Goal: Task Accomplishment & Management: Manage account settings

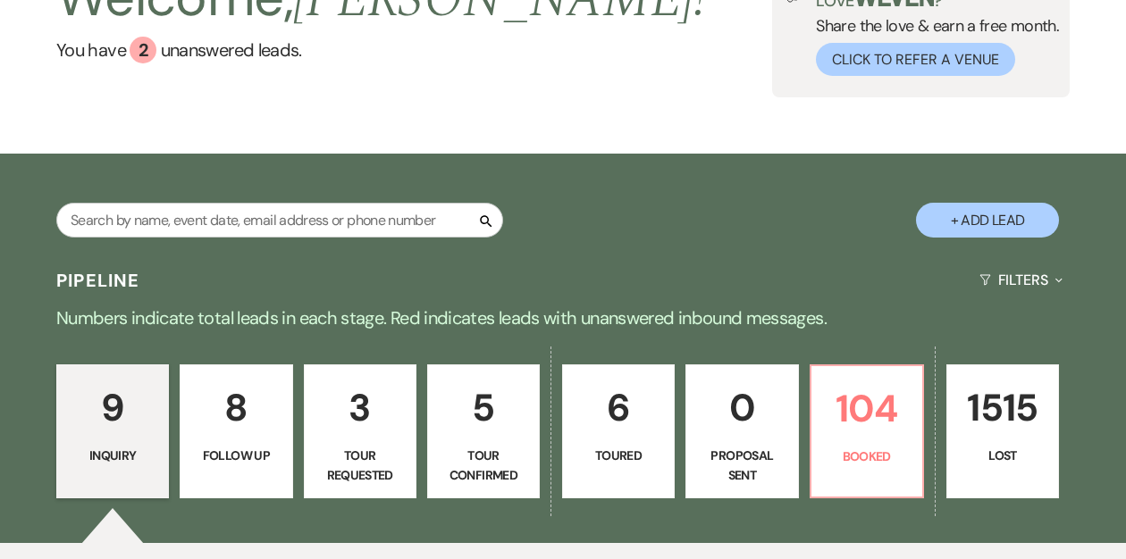
scroll to position [281, 0]
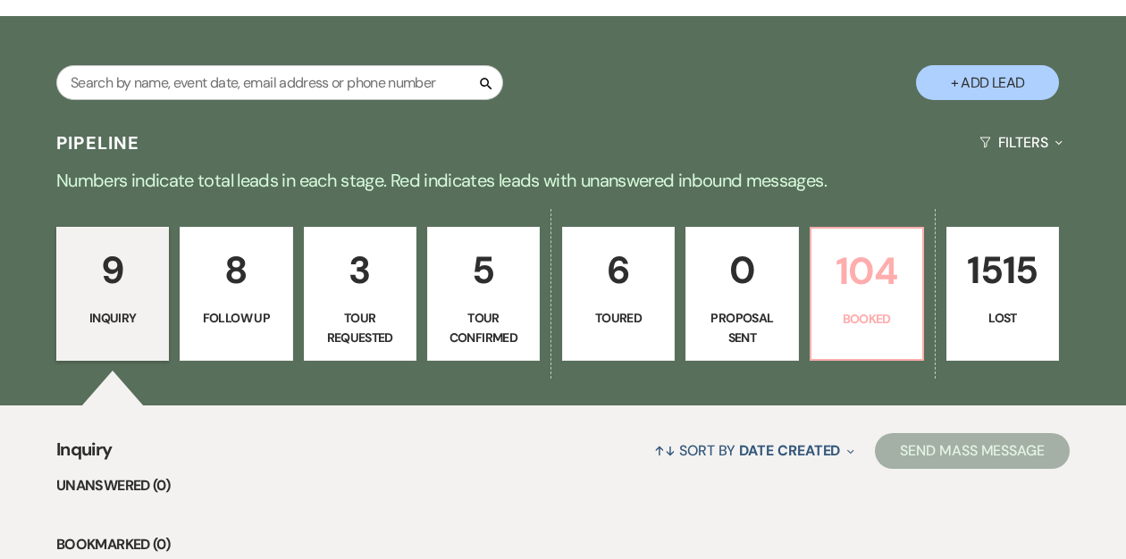
click at [875, 300] on p "104" at bounding box center [866, 271] width 89 height 60
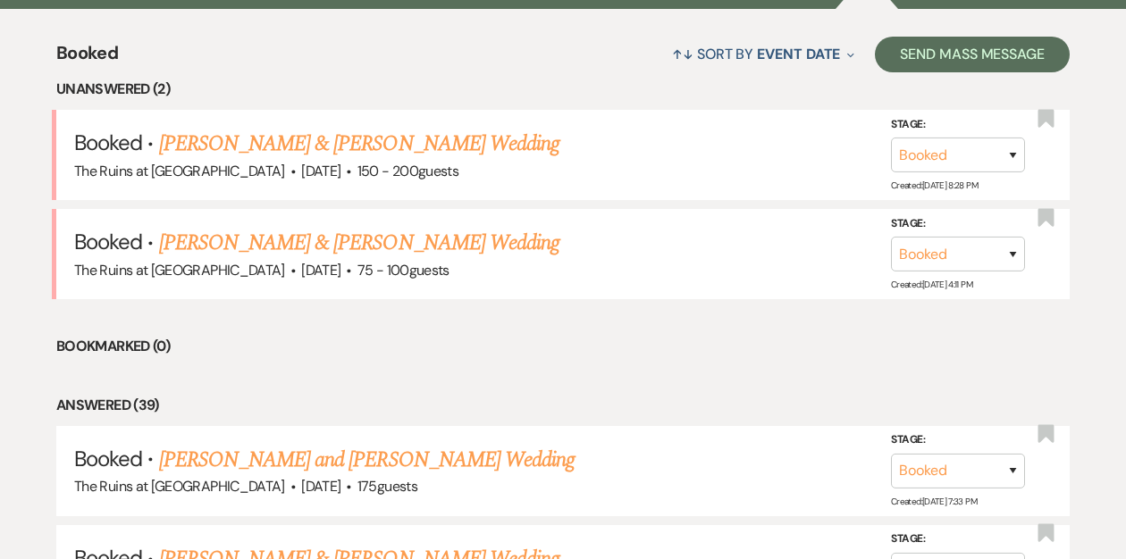
scroll to position [706, 0]
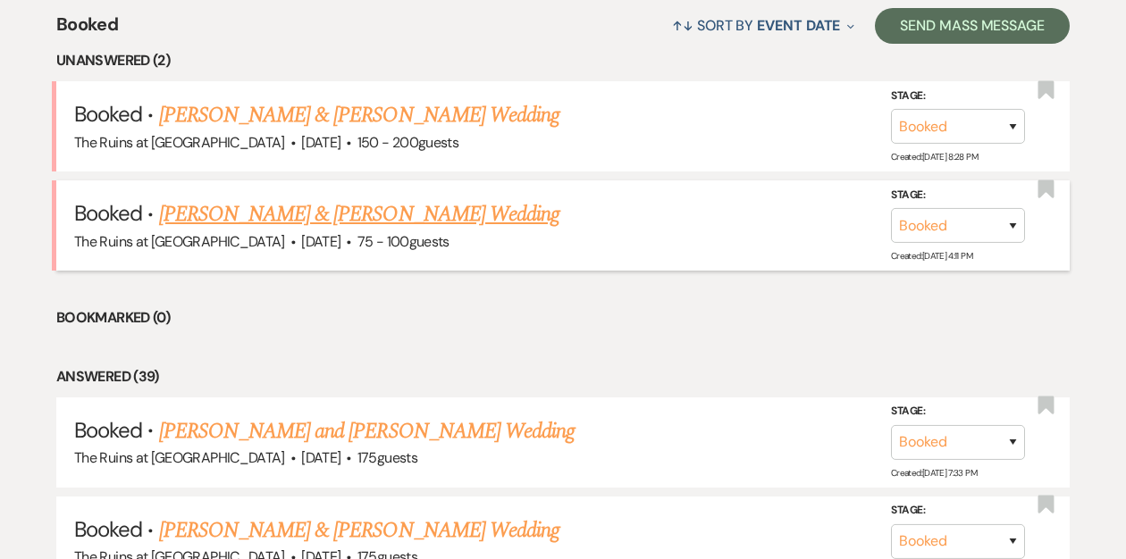
click at [394, 214] on link "[PERSON_NAME] & [PERSON_NAME] Wedding" at bounding box center [359, 214] width 400 height 32
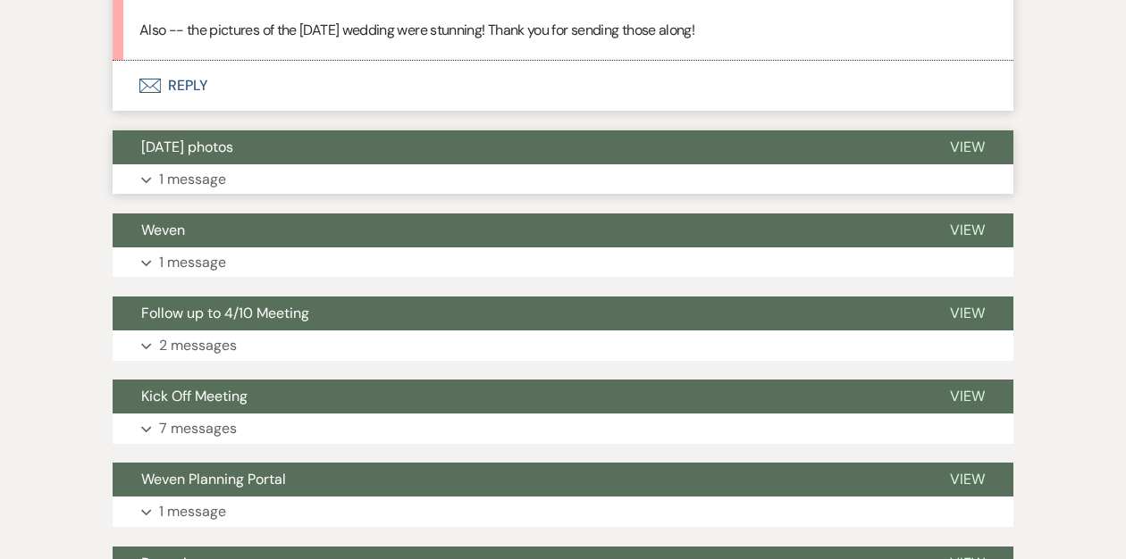
scroll to position [1180, 0]
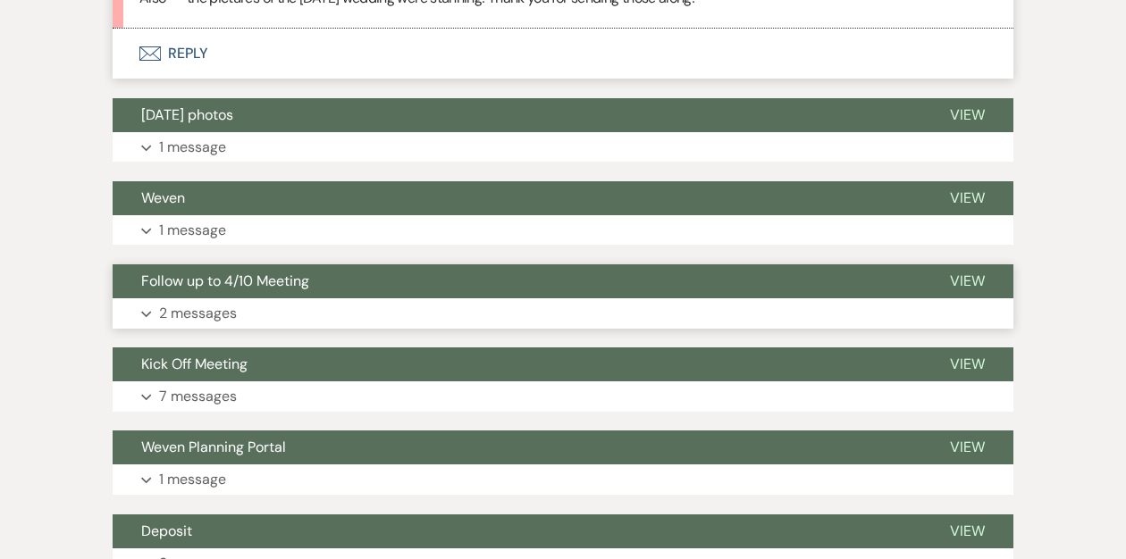
click at [285, 290] on span "Follow up to 4/10 Meeting" at bounding box center [225, 281] width 168 height 19
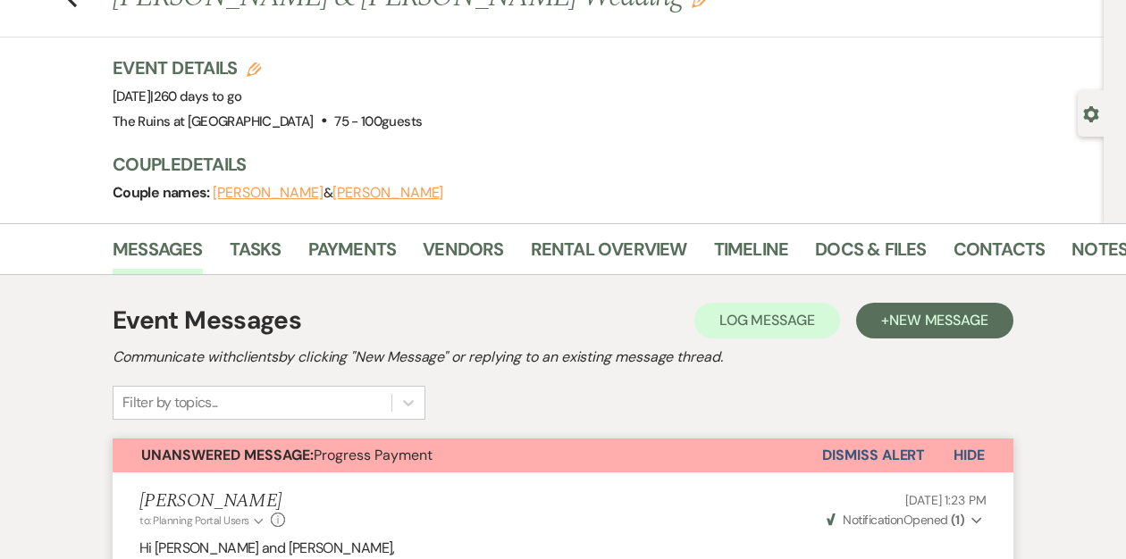
scroll to position [0, 0]
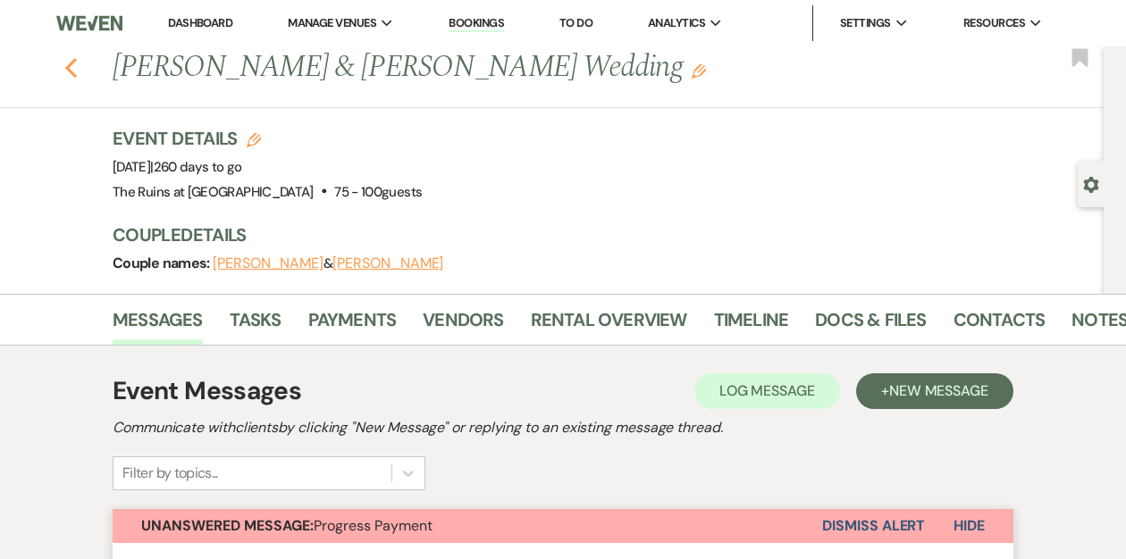
click at [67, 72] on icon "Previous" at bounding box center [70, 67] width 13 height 21
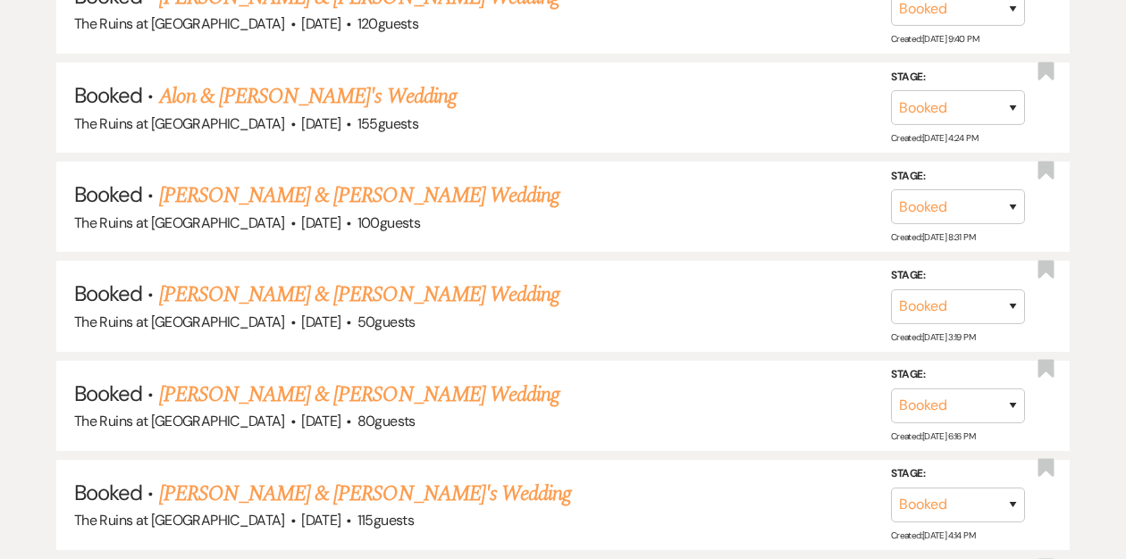
scroll to position [8179, 0]
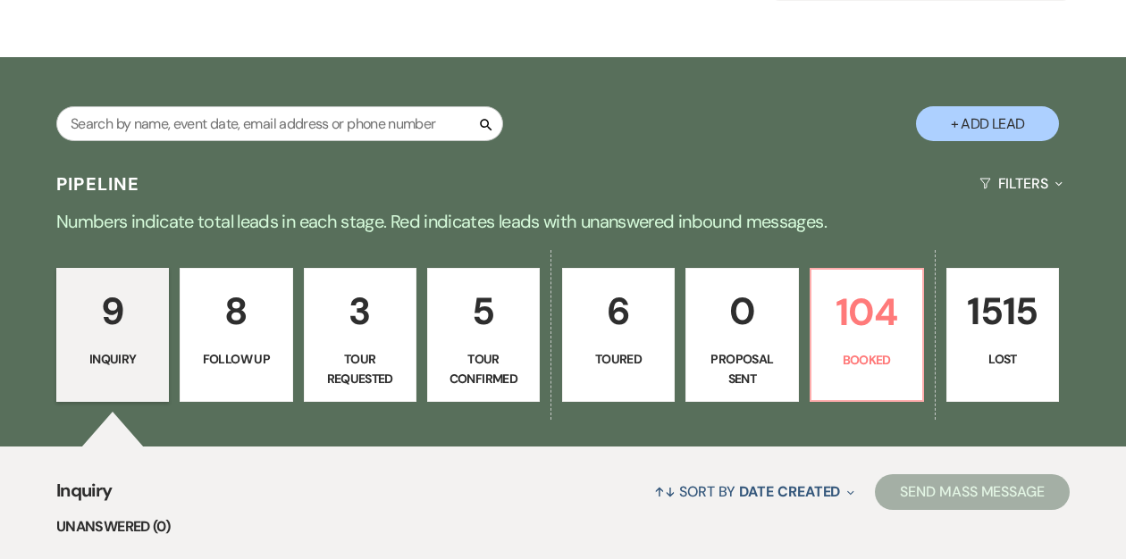
scroll to position [242, 0]
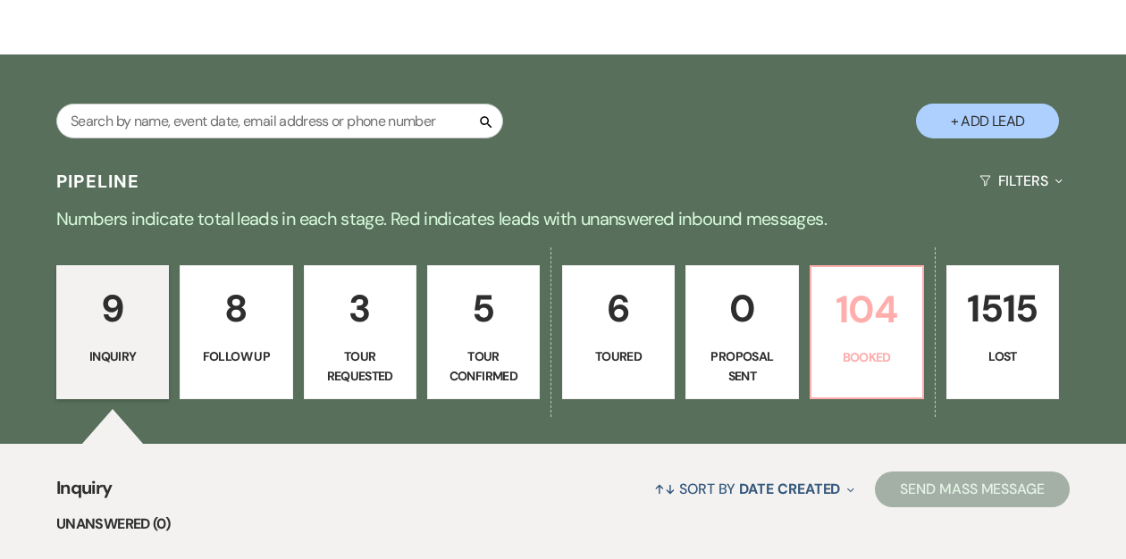
click at [832, 328] on p "104" at bounding box center [866, 310] width 89 height 60
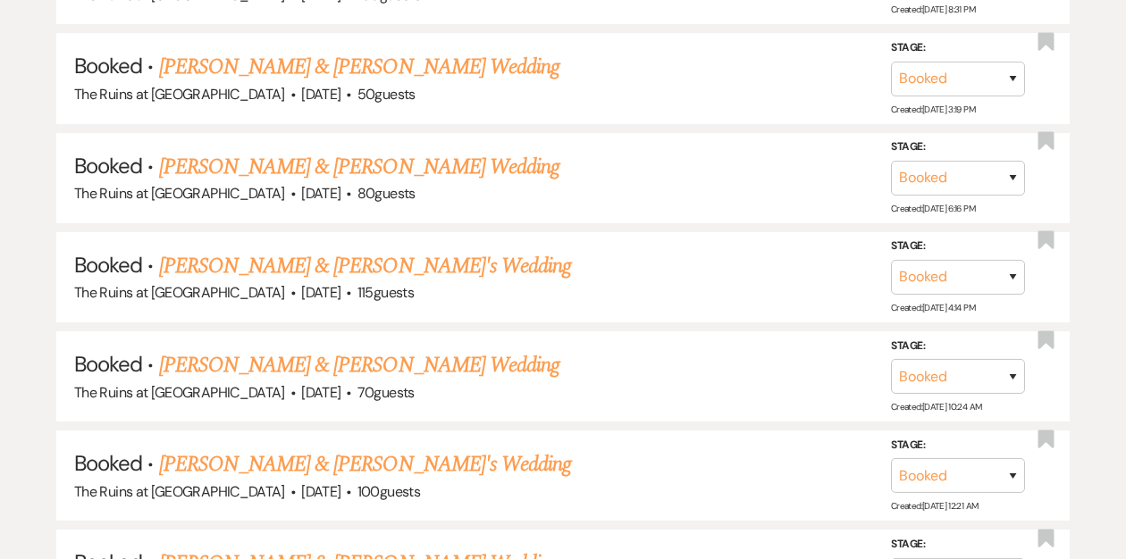
scroll to position [8121, 0]
